Goal: Task Accomplishment & Management: Use online tool/utility

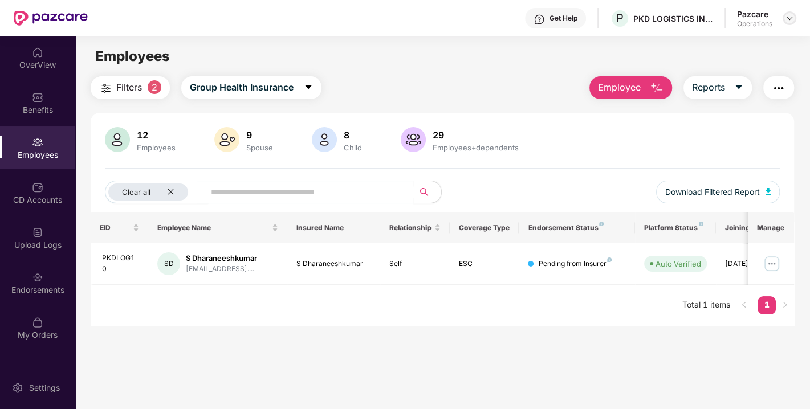
click at [789, 22] on img at bounding box center [789, 18] width 9 height 9
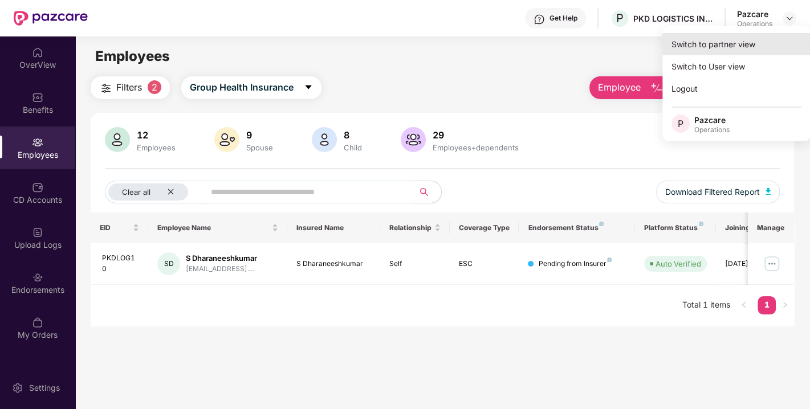
click at [730, 39] on div "Switch to partner view" at bounding box center [736, 44] width 148 height 22
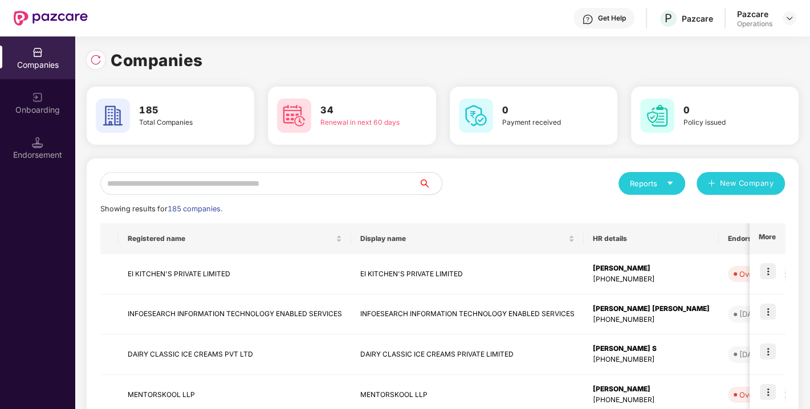
click at [253, 186] on input "text" at bounding box center [259, 183] width 319 height 23
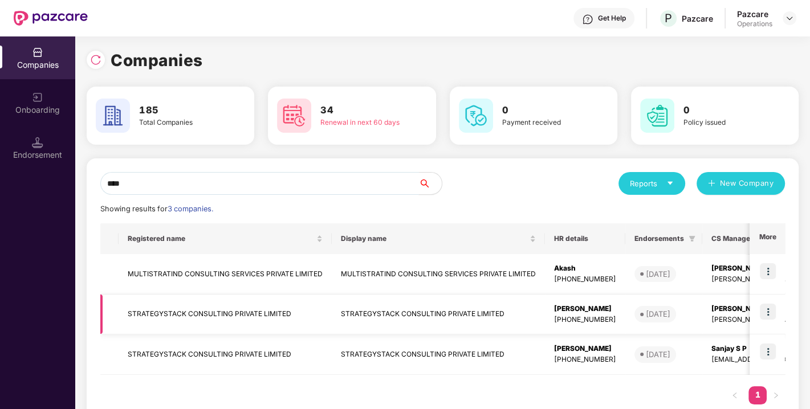
type input "****"
click at [766, 308] on img at bounding box center [768, 312] width 16 height 16
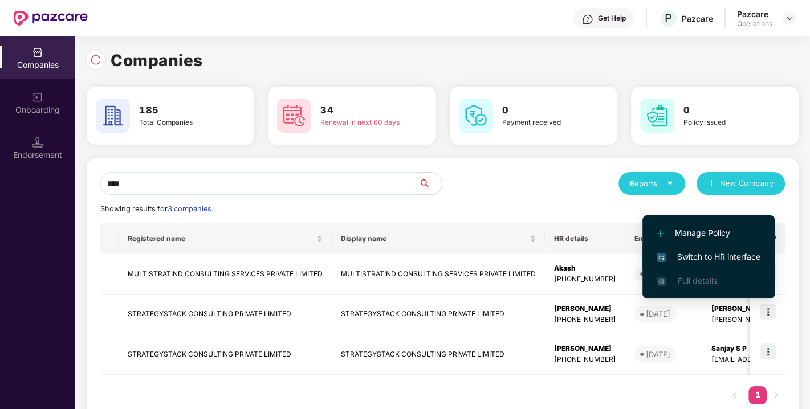
click at [720, 256] on span "Switch to HR interface" at bounding box center [708, 257] width 104 height 13
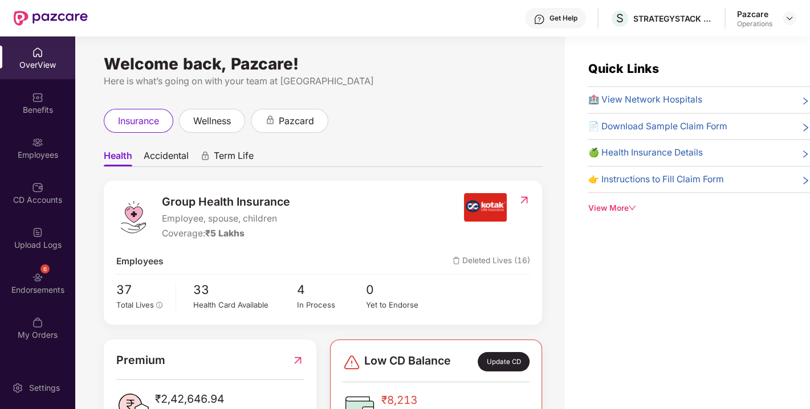
click at [32, 276] on img at bounding box center [37, 277] width 11 height 11
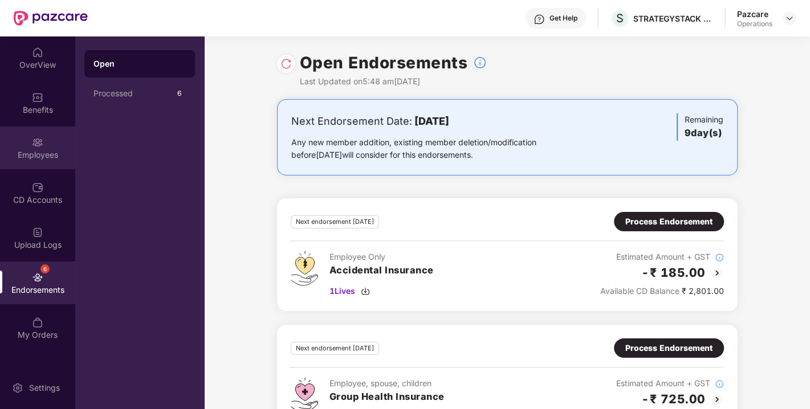
click at [34, 162] on div "Employees" at bounding box center [37, 148] width 75 height 43
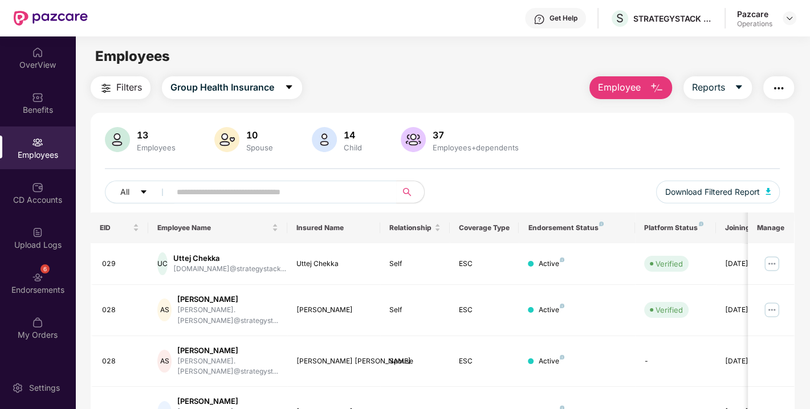
click at [110, 86] on img "button" at bounding box center [106, 88] width 14 height 14
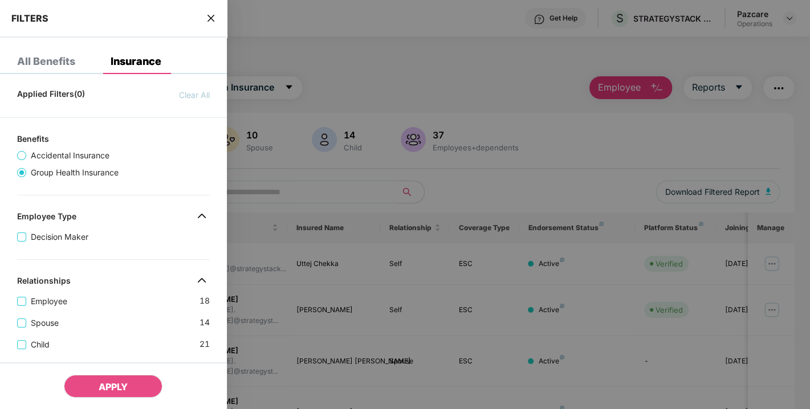
scroll to position [332, 0]
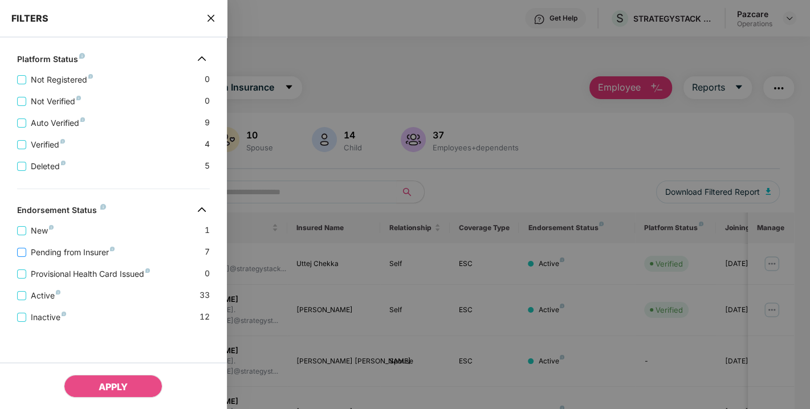
click at [77, 246] on label "Pending from Insurer" at bounding box center [68, 252] width 102 height 13
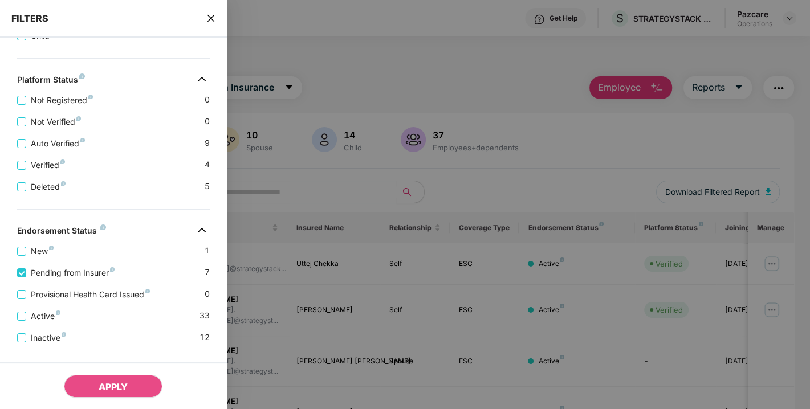
click at [76, 289] on div "Provisional Health Card Issued 0" at bounding box center [113, 290] width 193 height 22
click at [65, 296] on span "Provisional Health Card Issued" at bounding box center [90, 294] width 128 height 13
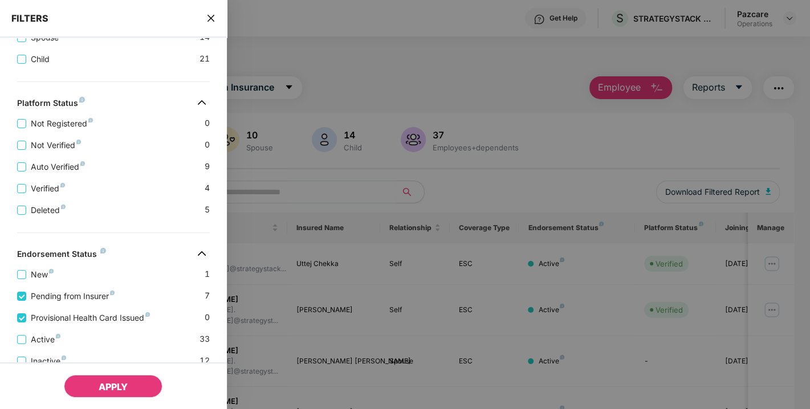
click at [117, 387] on span "APPLY" at bounding box center [113, 386] width 29 height 11
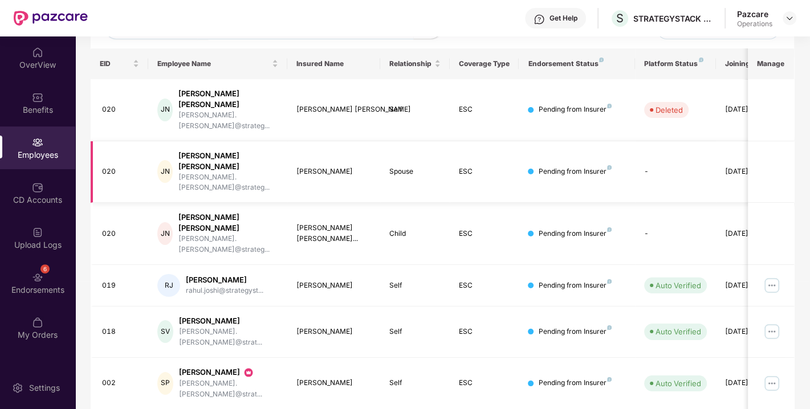
scroll to position [0, 0]
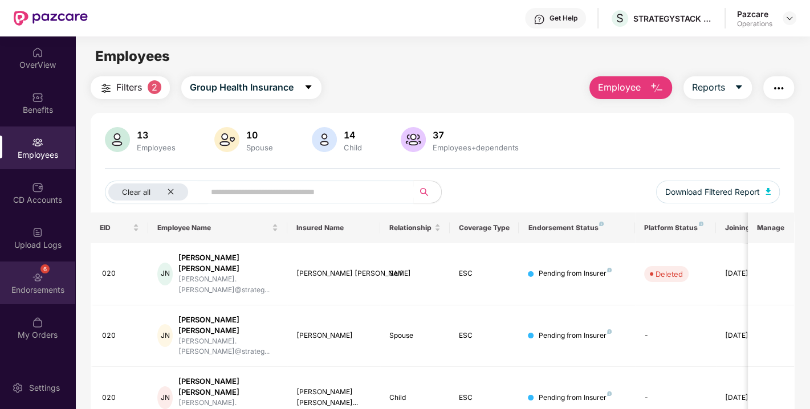
click at [40, 280] on img at bounding box center [37, 277] width 11 height 11
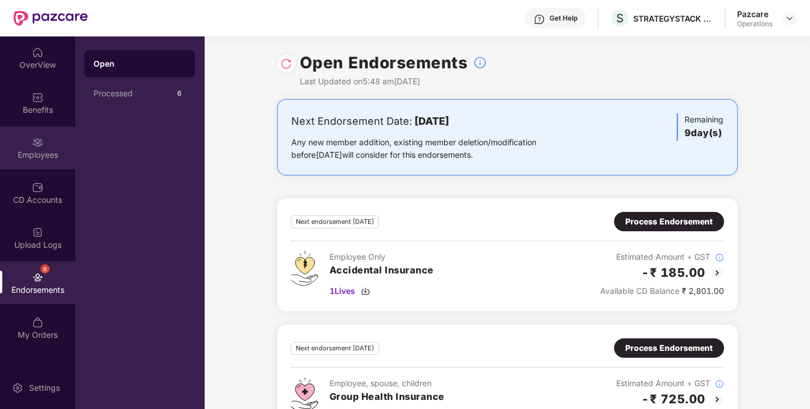
click at [29, 158] on div "Employees" at bounding box center [37, 154] width 75 height 11
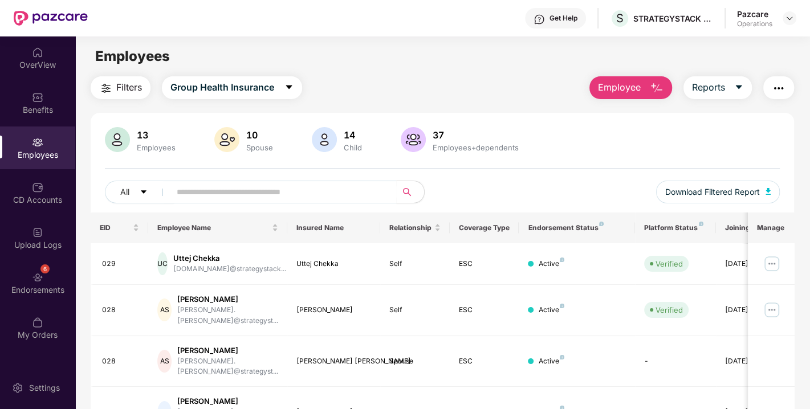
click at [115, 96] on button "Filters" at bounding box center [121, 87] width 60 height 23
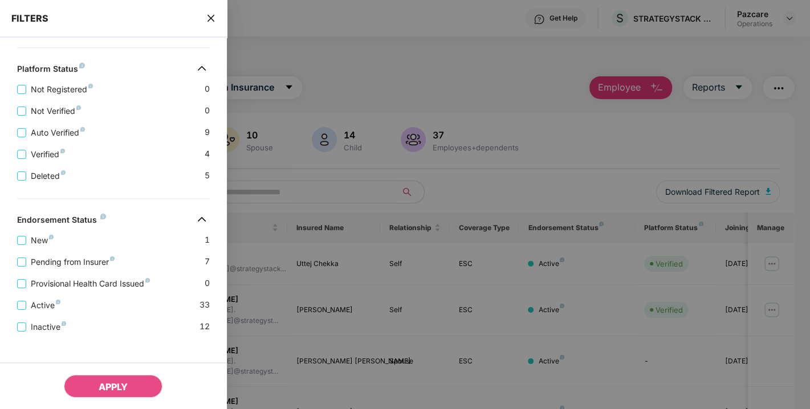
scroll to position [331, 0]
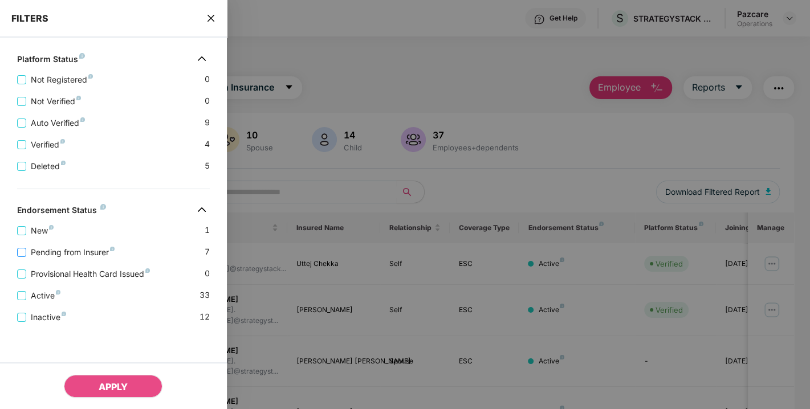
click at [48, 253] on span "Pending from Insurer" at bounding box center [72, 252] width 93 height 13
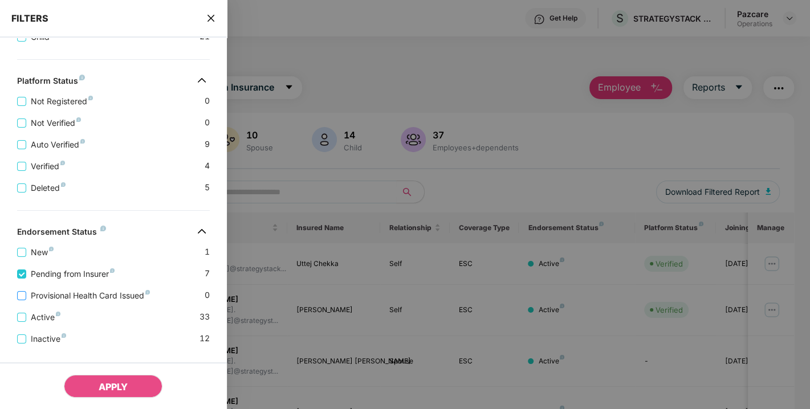
click at [65, 296] on span "Provisional Health Card Issued" at bounding box center [90, 295] width 128 height 13
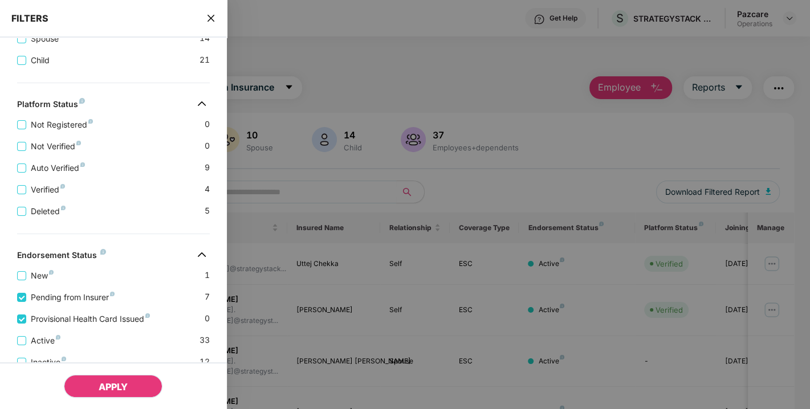
click at [103, 388] on span "APPLY" at bounding box center [113, 386] width 29 height 11
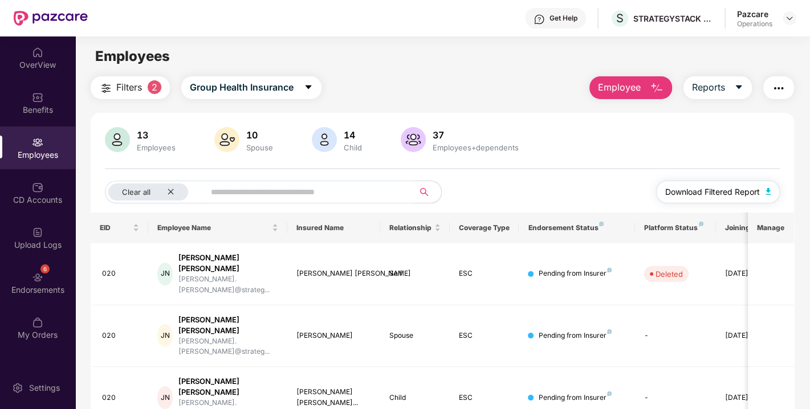
click at [773, 187] on button "Download Filtered Report" at bounding box center [718, 192] width 124 height 23
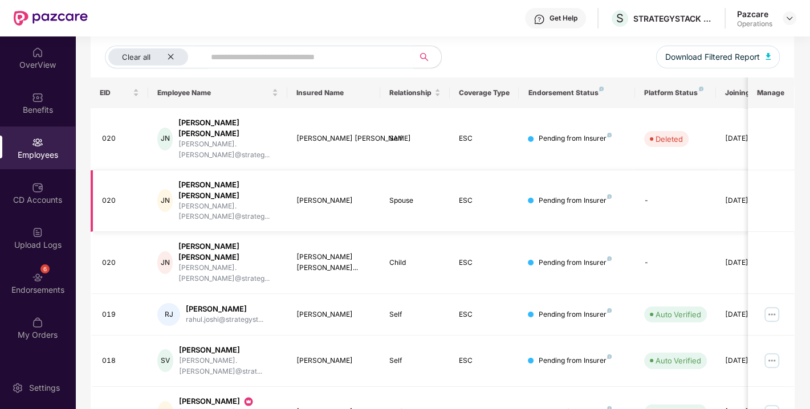
scroll to position [164, 0]
